Goal: Information Seeking & Learning: Learn about a topic

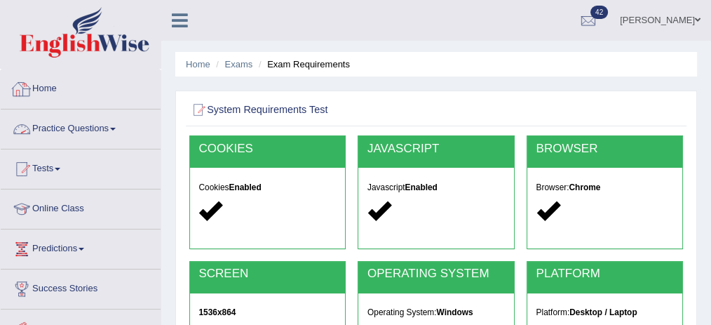
click at [47, 90] on link "Home" at bounding box center [81, 86] width 160 height 35
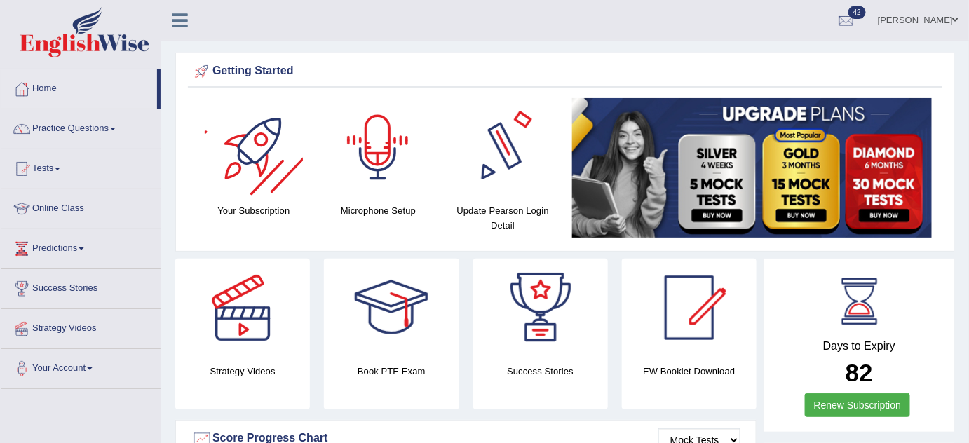
click at [942, 16] on link "Bhagwant singh" at bounding box center [918, 18] width 102 height 36
click at [0, 0] on link "Access Type: Online" at bounding box center [0, 0] width 0 height 0
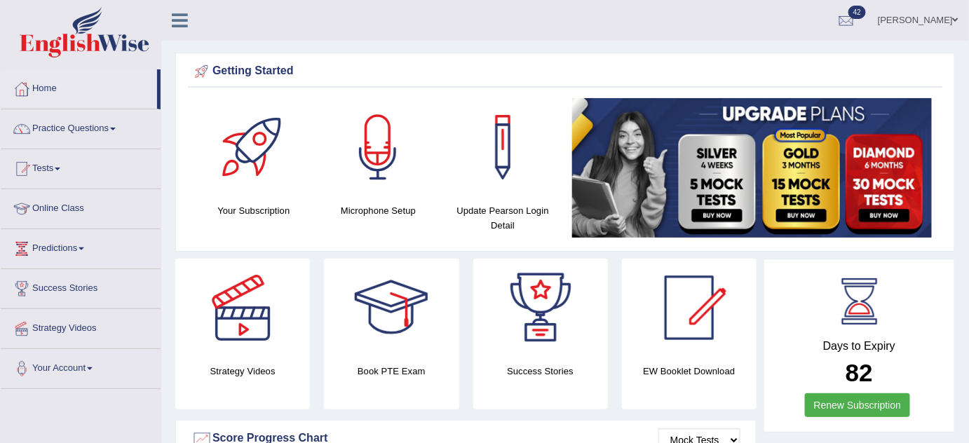
click at [895, 17] on link "Bhagwant singh" at bounding box center [918, 18] width 102 height 36
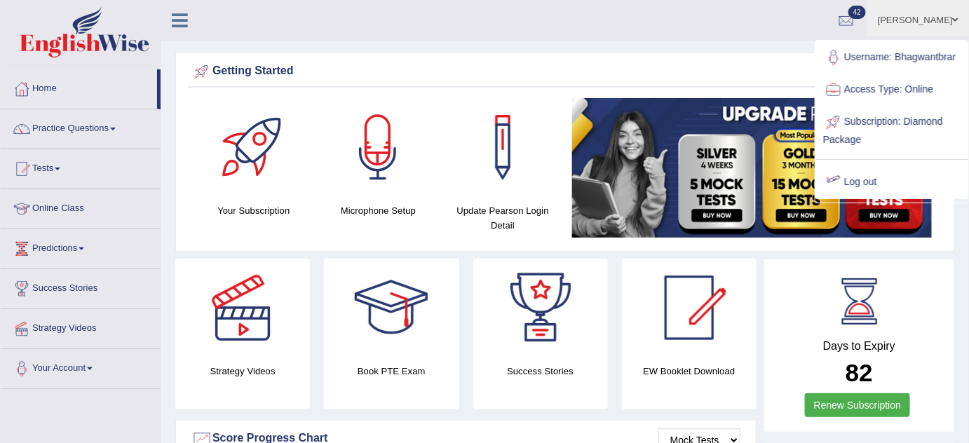
drag, startPoint x: 854, startPoint y: 180, endPoint x: 836, endPoint y: 149, distance: 36.1
click at [854, 179] on link "Log out" at bounding box center [891, 182] width 151 height 32
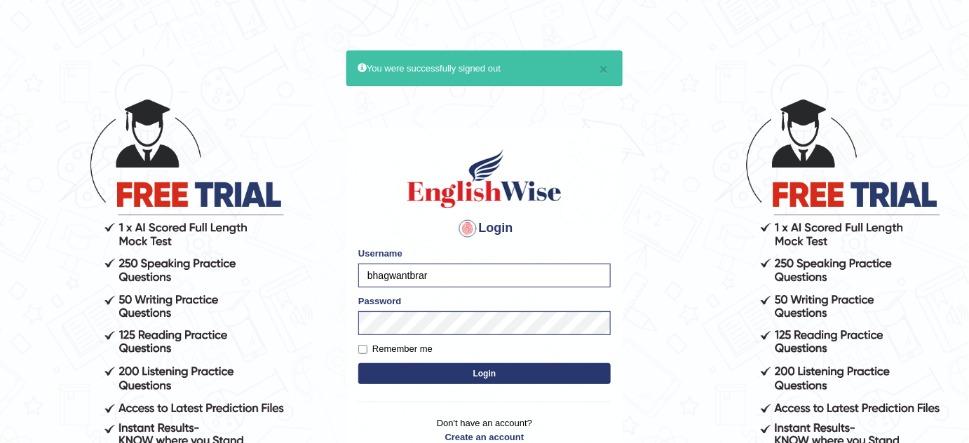
type input "obehi00"
click at [534, 367] on button "Login" at bounding box center [484, 373] width 252 height 21
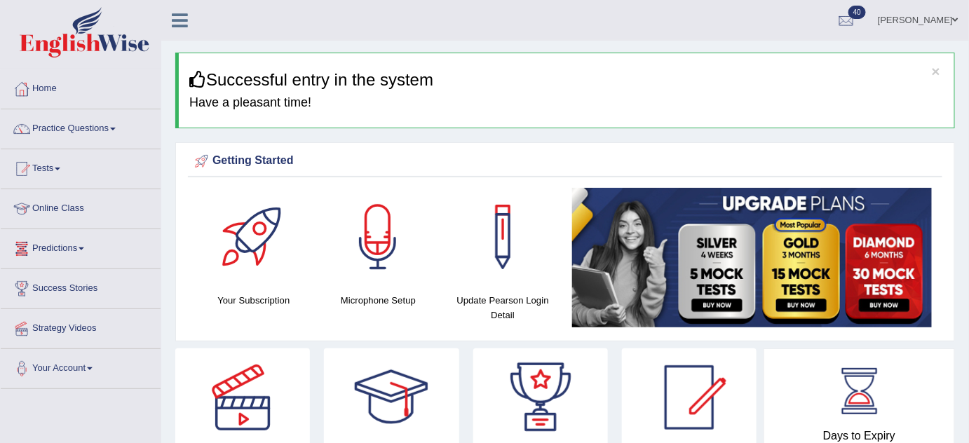
drag, startPoint x: 0, startPoint y: 0, endPoint x: 62, endPoint y: 186, distance: 196.4
click at [82, 205] on link "Online Class" at bounding box center [81, 206] width 160 height 35
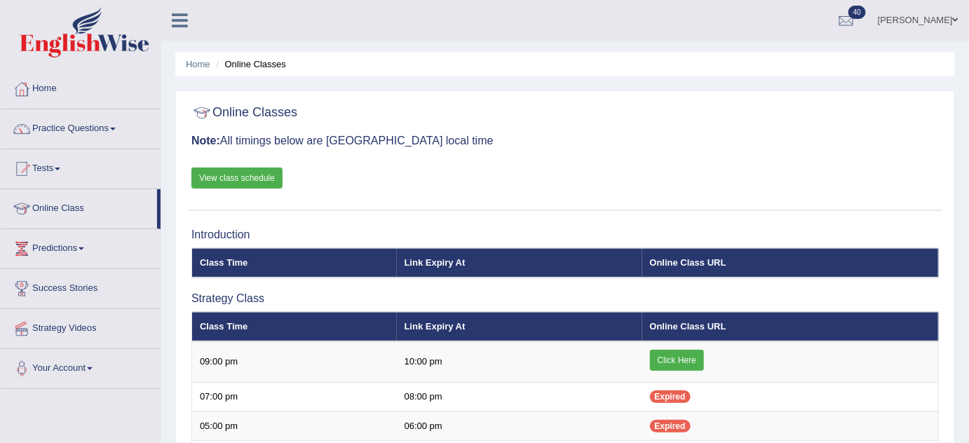
drag, startPoint x: 224, startPoint y: 174, endPoint x: 217, endPoint y: 162, distance: 13.8
click at [224, 174] on link "View class schedule" at bounding box center [236, 178] width 91 height 21
click at [56, 163] on link "Tests" at bounding box center [81, 166] width 160 height 35
click at [54, 160] on link "Tests" at bounding box center [81, 166] width 160 height 35
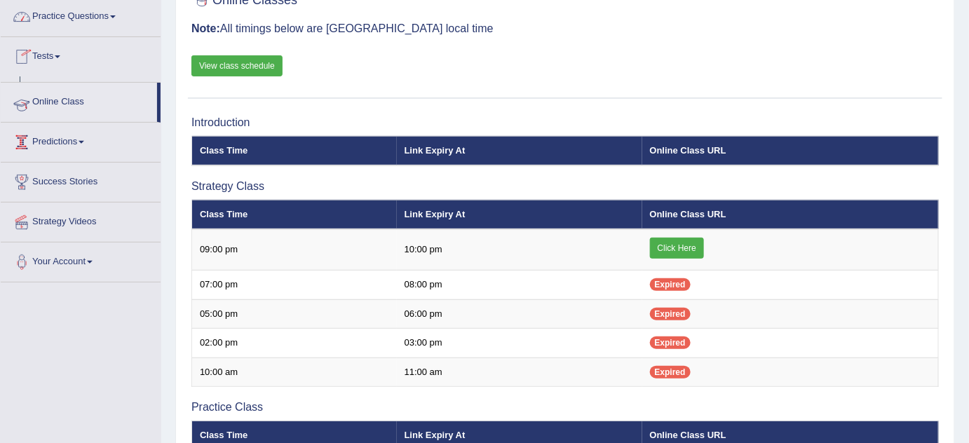
scroll to position [127, 0]
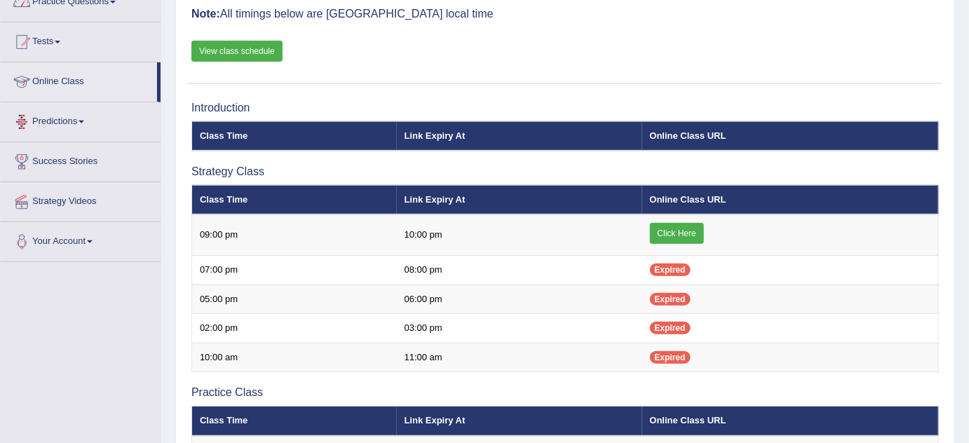
click at [61, 44] on link "Tests" at bounding box center [81, 39] width 160 height 35
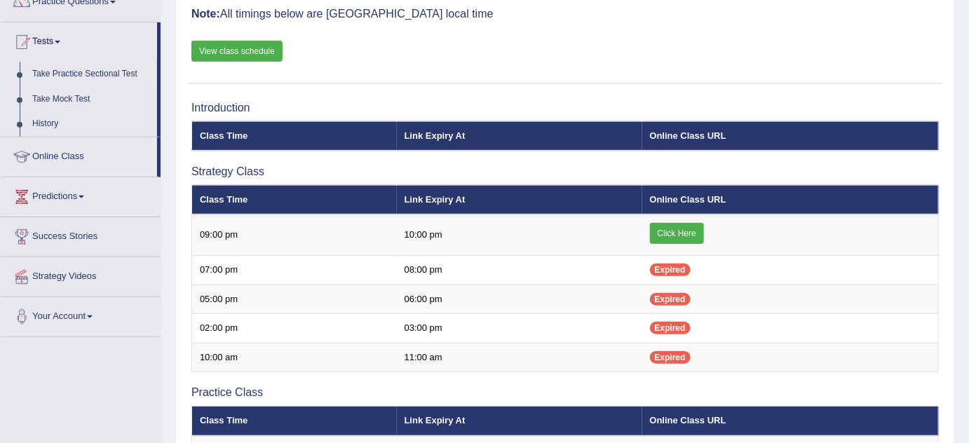
click at [111, 71] on link "Take Practice Sectional Test" at bounding box center [91, 74] width 131 height 25
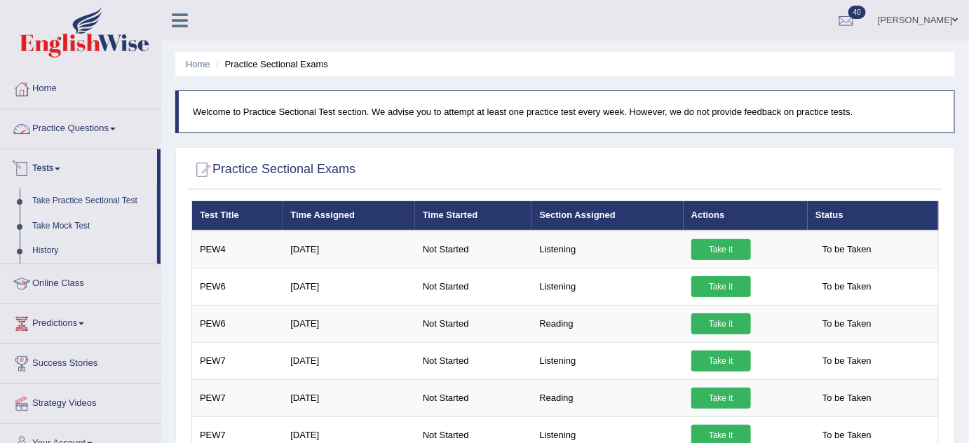
click at [54, 224] on link "Take Mock Test" at bounding box center [91, 226] width 131 height 25
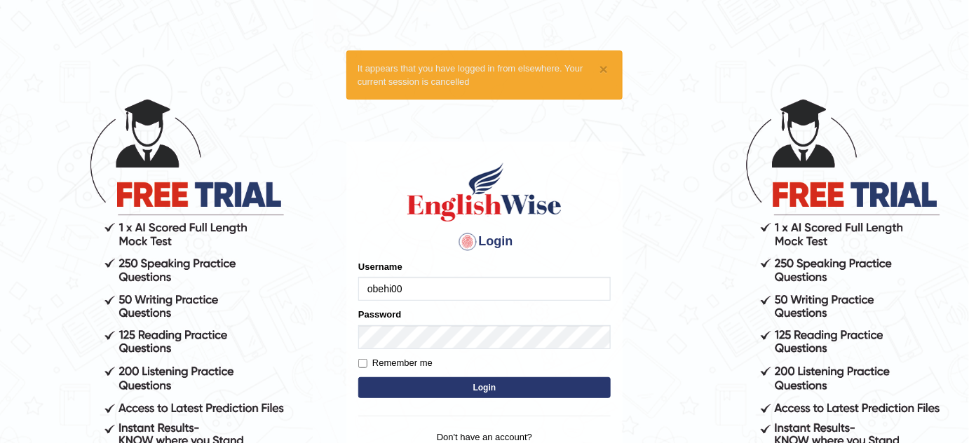
drag, startPoint x: 0, startPoint y: 0, endPoint x: 534, endPoint y: 292, distance: 608.5
click at [534, 292] on input "obehi00" at bounding box center [484, 289] width 252 height 24
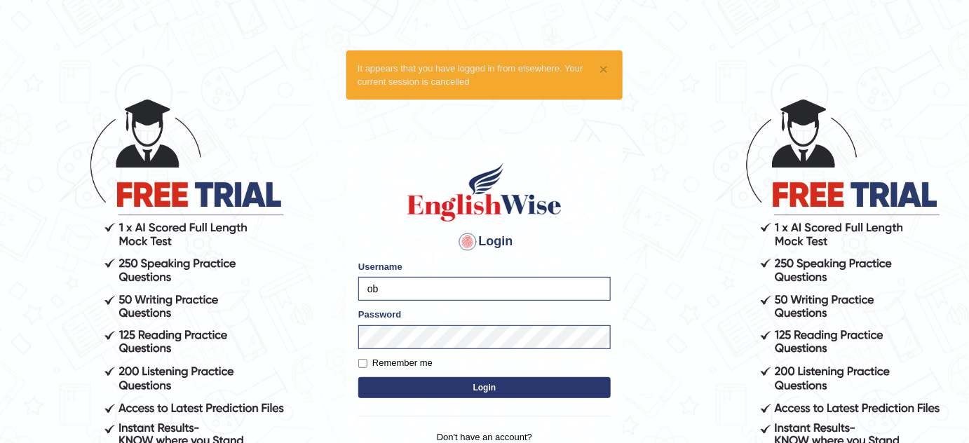
type input "o"
type input "Daaas"
click at [468, 388] on button "Login" at bounding box center [484, 387] width 252 height 21
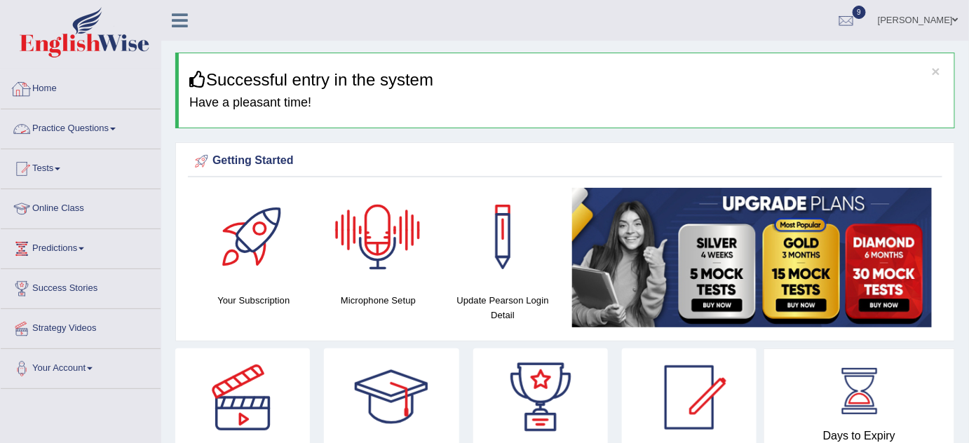
click at [97, 123] on link "Practice Questions" at bounding box center [81, 126] width 160 height 35
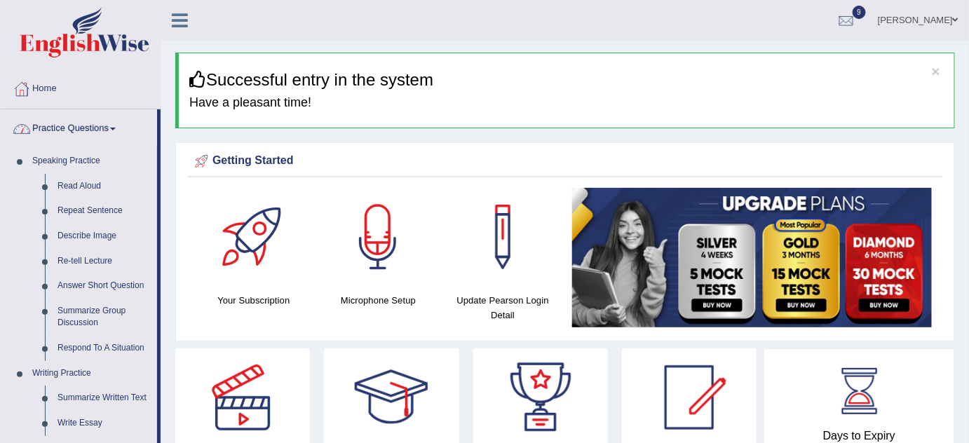
click at [98, 123] on link "Practice Questions" at bounding box center [79, 126] width 156 height 35
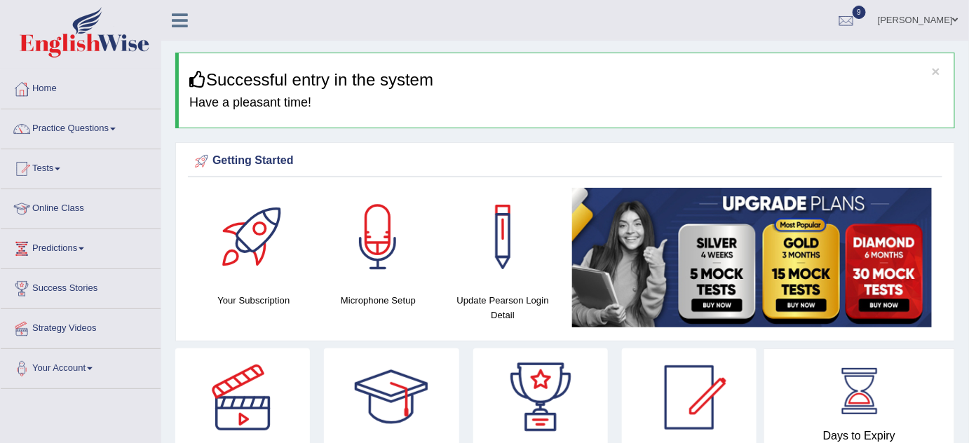
click at [98, 123] on link "Practice Questions" at bounding box center [81, 126] width 160 height 35
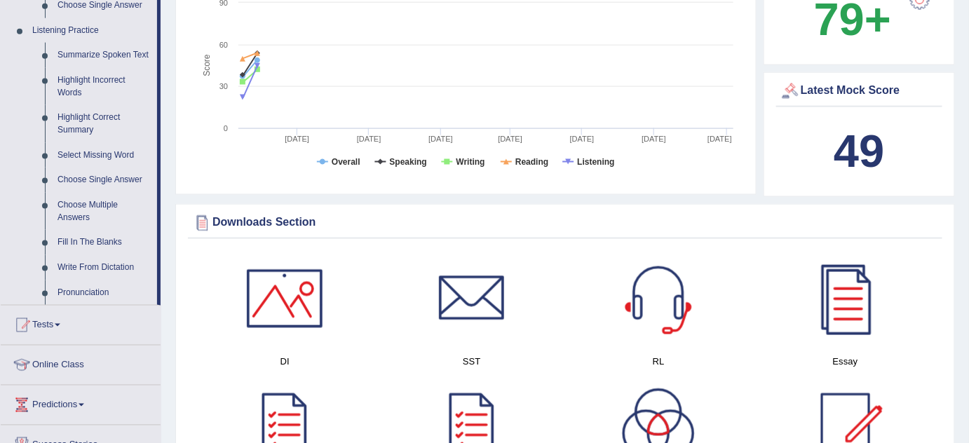
scroll to position [764, 0]
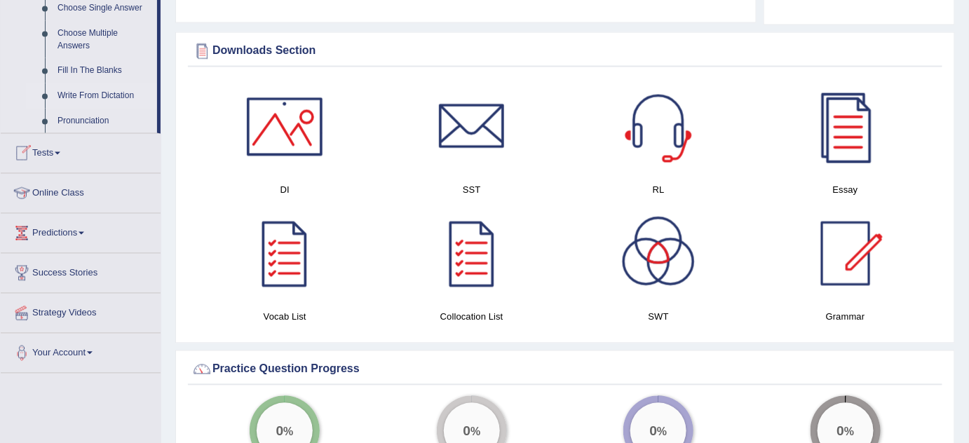
click at [110, 93] on link "Write From Dictation" at bounding box center [104, 95] width 106 height 25
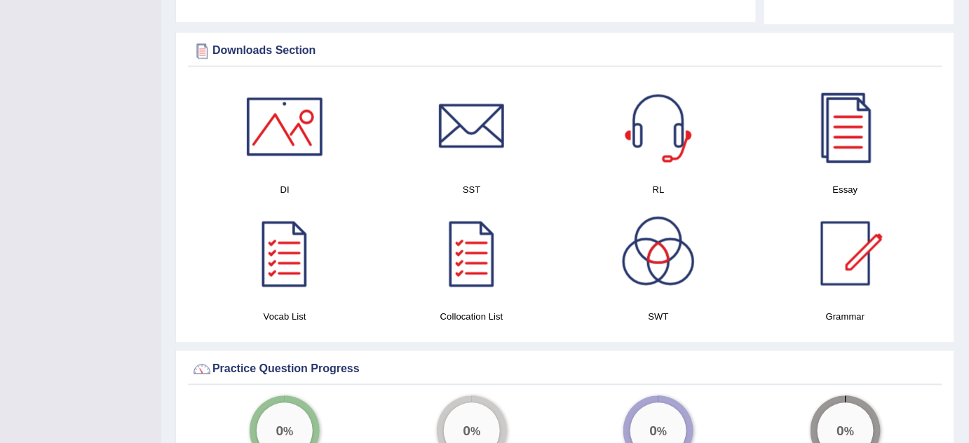
scroll to position [378, 0]
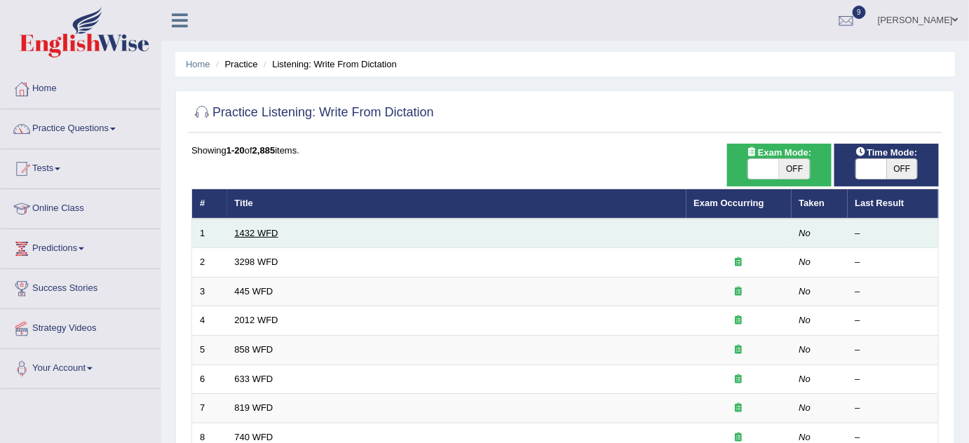
click at [254, 229] on link "1432 WFD" at bounding box center [256, 233] width 43 height 11
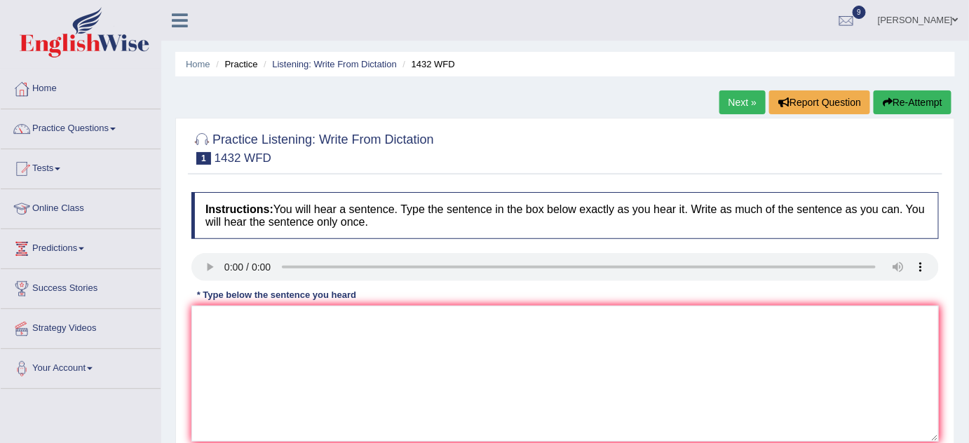
click at [750, 104] on link "Next »" at bounding box center [742, 102] width 46 height 24
